Goal: Task Accomplishment & Management: Use online tool/utility

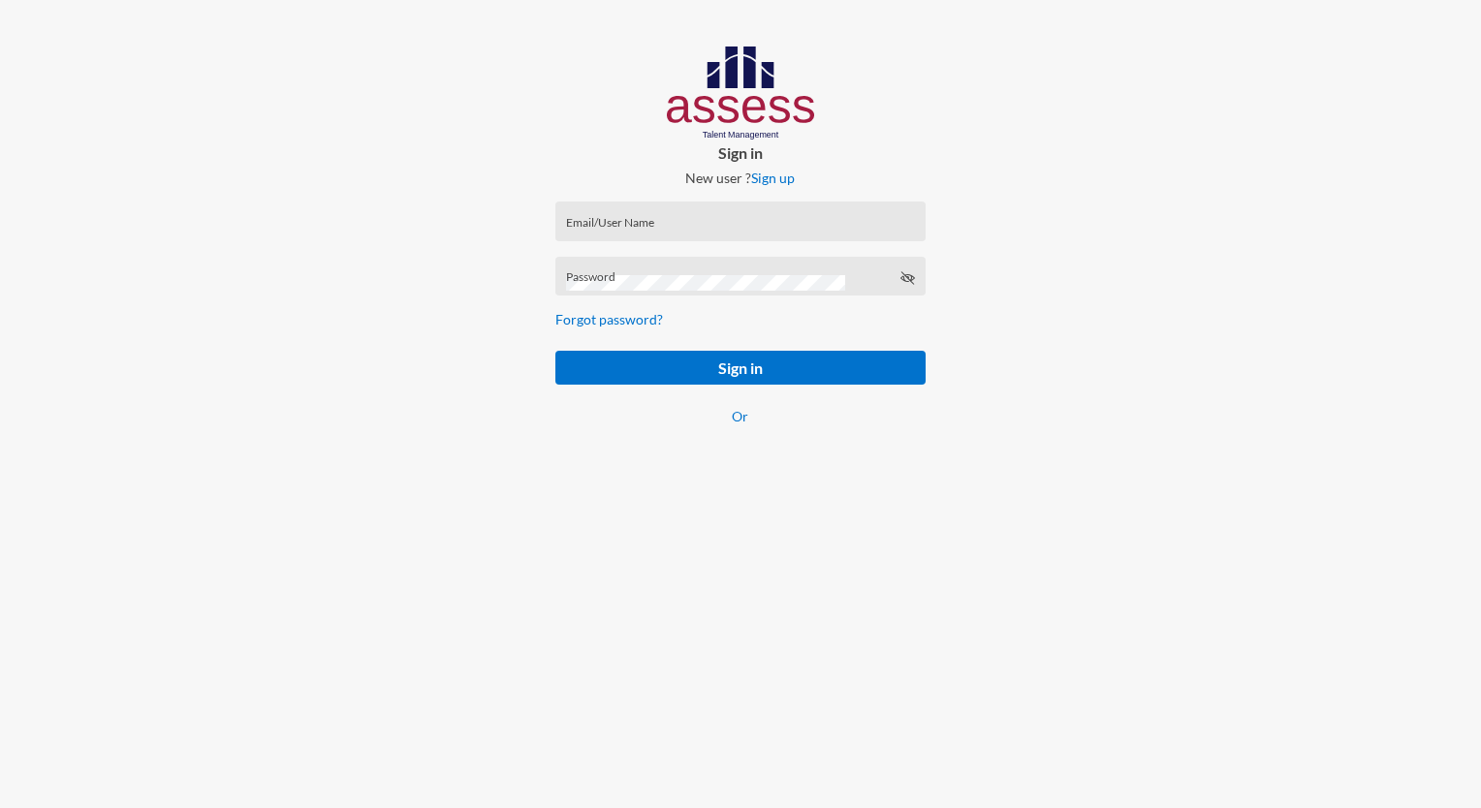
click at [596, 223] on input "Email/User Name" at bounding box center [740, 228] width 349 height 16
click at [787, 234] on input "[PERSON_NAME][EMAIL_ADDRESS][DOMAIN_NAME]" at bounding box center [740, 228] width 349 height 16
click at [826, 229] on input "[PERSON_NAME][EMAIL_ADDRESS][DOMAIN_NAME]" at bounding box center [740, 228] width 349 height 16
type input "a"
paste input "mhspl21426"
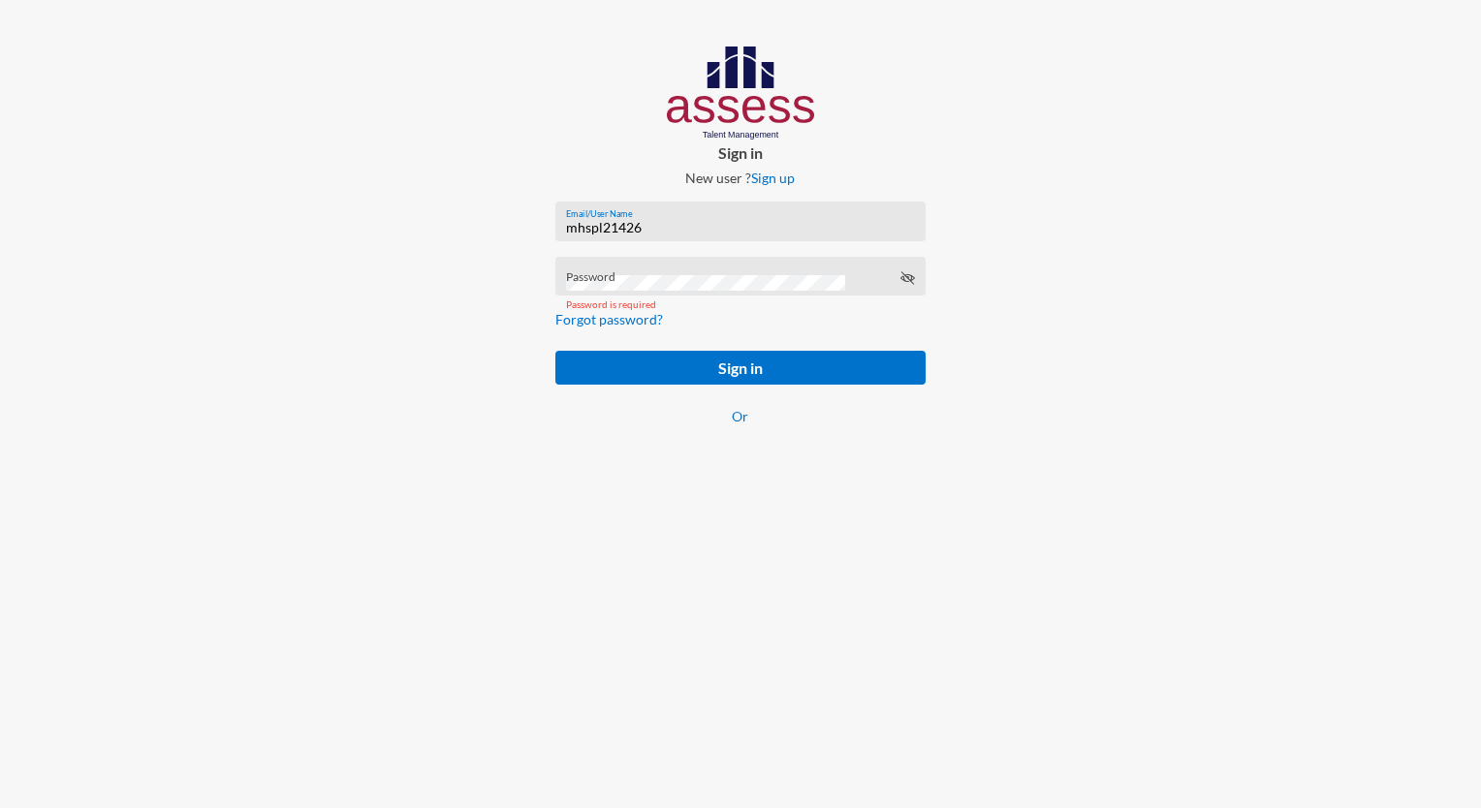
type input "mhspl21426"
click at [589, 274] on div "Password" at bounding box center [740, 280] width 349 height 29
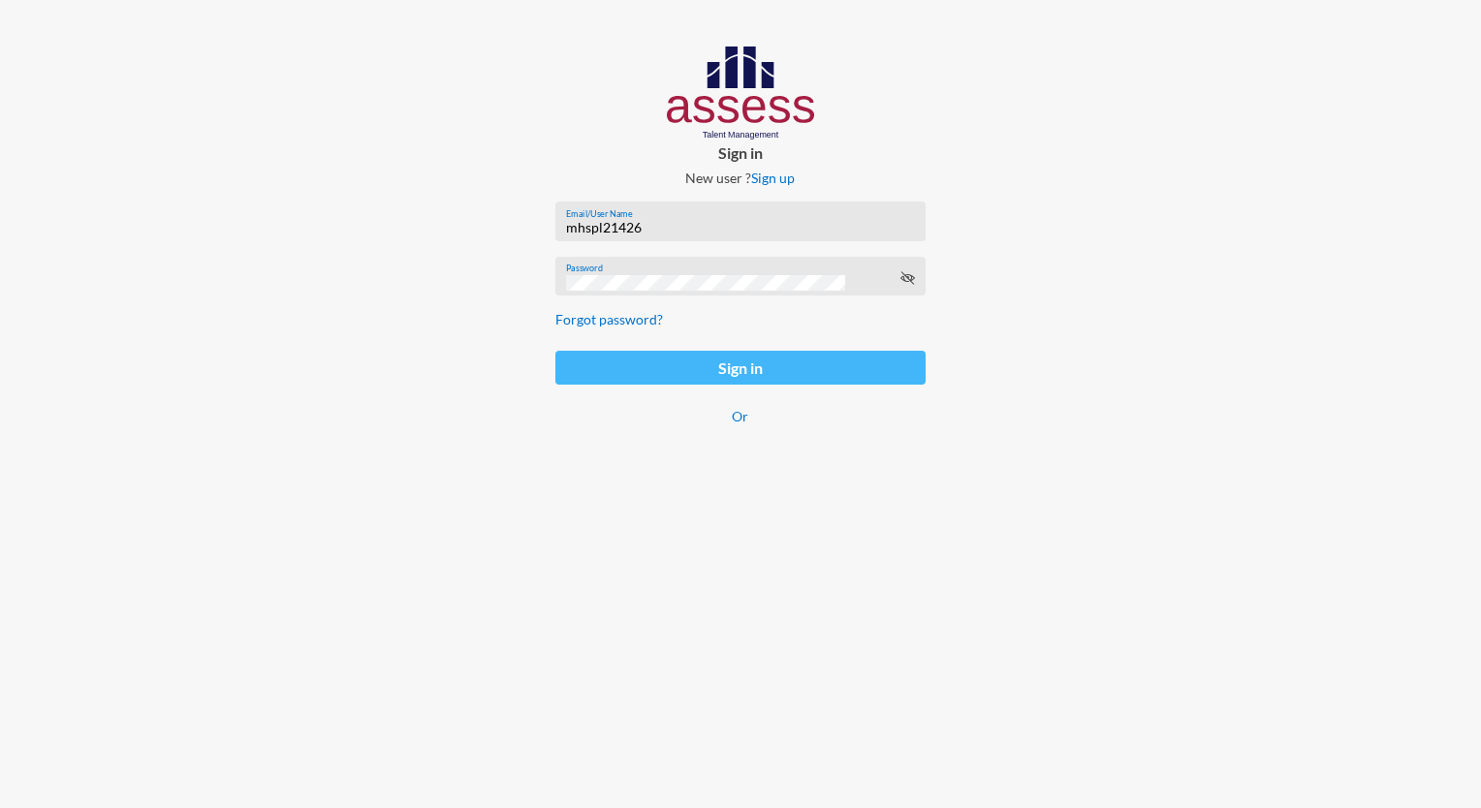
click at [728, 371] on button "Sign in" at bounding box center [739, 368] width 369 height 34
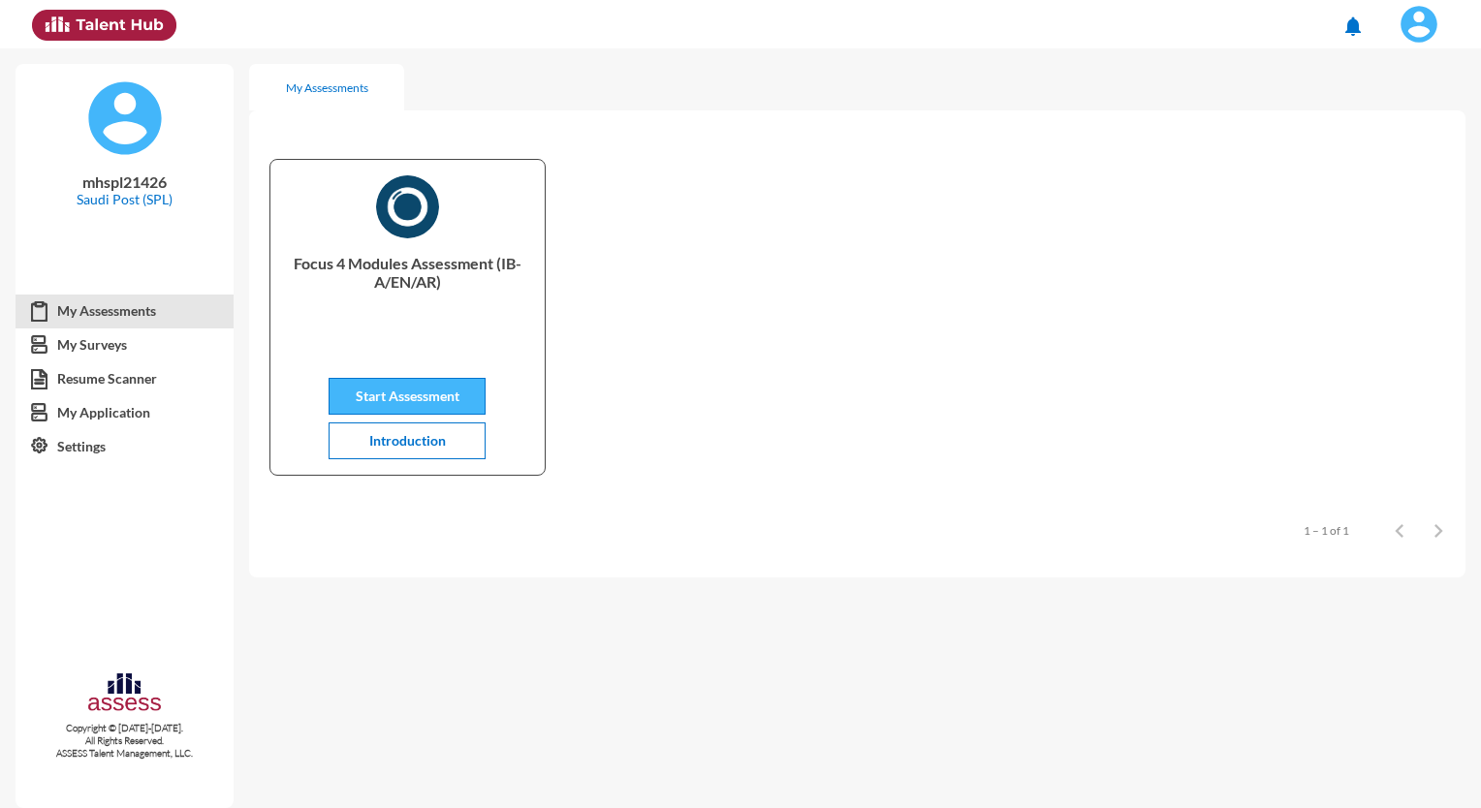
click at [419, 402] on span "Start Assessment" at bounding box center [408, 396] width 104 height 16
